Goal: Obtain resource: Download file/media

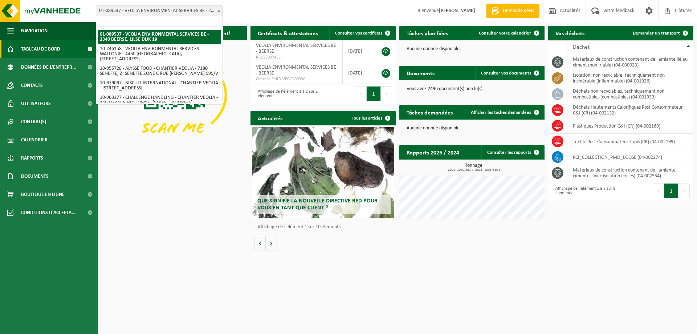
click at [219, 10] on b at bounding box center [218, 11] width 3 height 2
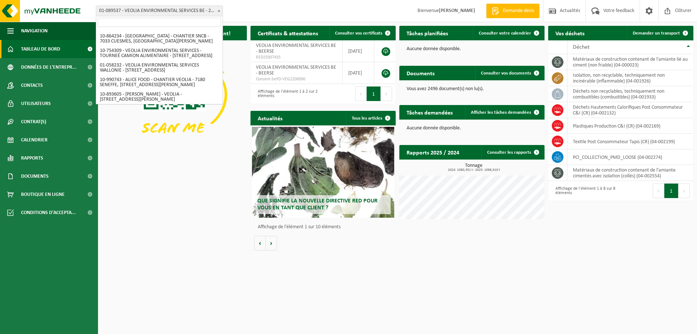
scroll to position [453, 0]
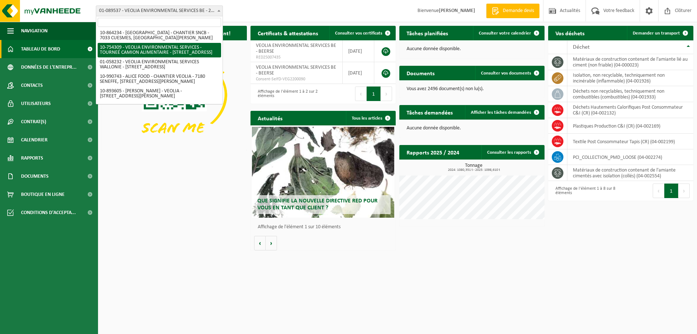
select select "95907"
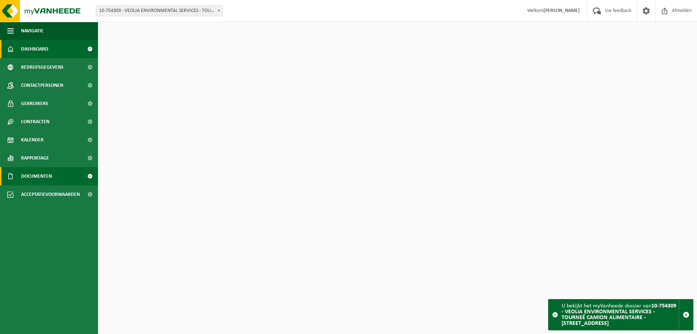
click at [40, 177] on span "Documenten" at bounding box center [36, 176] width 31 height 18
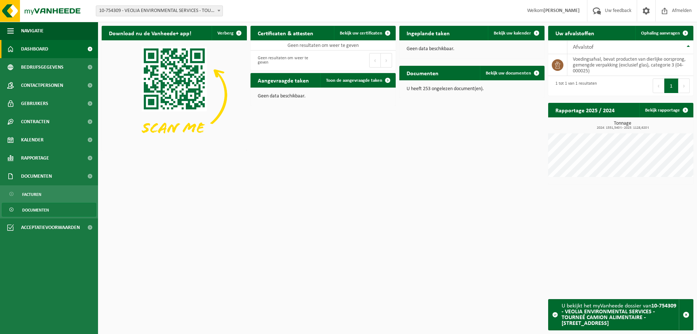
click at [29, 211] on span "Documenten" at bounding box center [35, 210] width 27 height 14
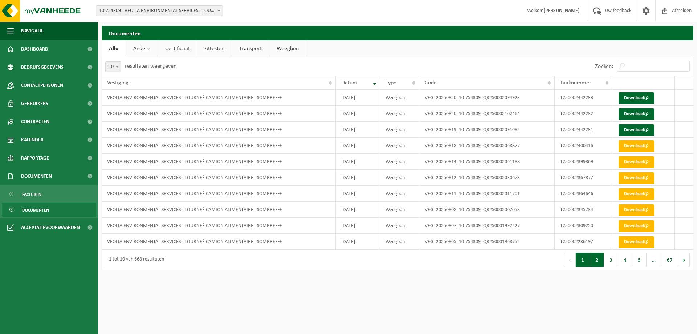
click at [591, 265] on button "2" at bounding box center [597, 259] width 14 height 15
click at [634, 113] on link "Download" at bounding box center [637, 114] width 36 height 12
